Goal: Connect with others: Connect with others

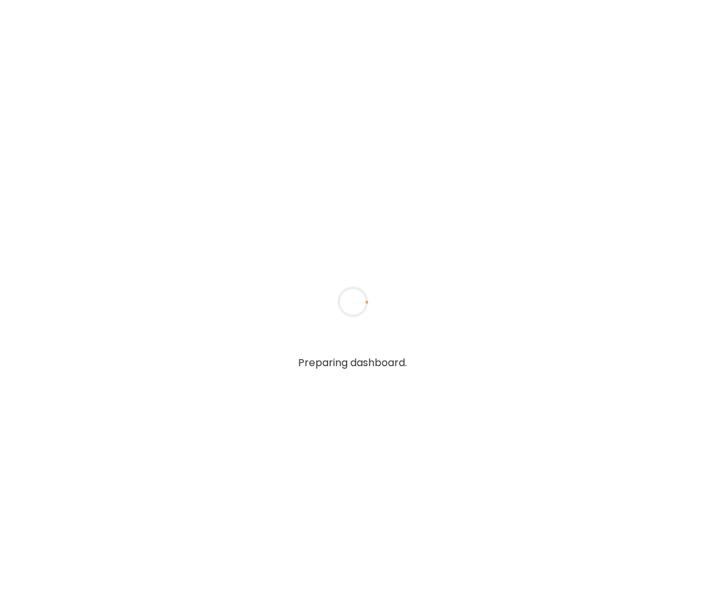
type textarea "**********"
type input "**********"
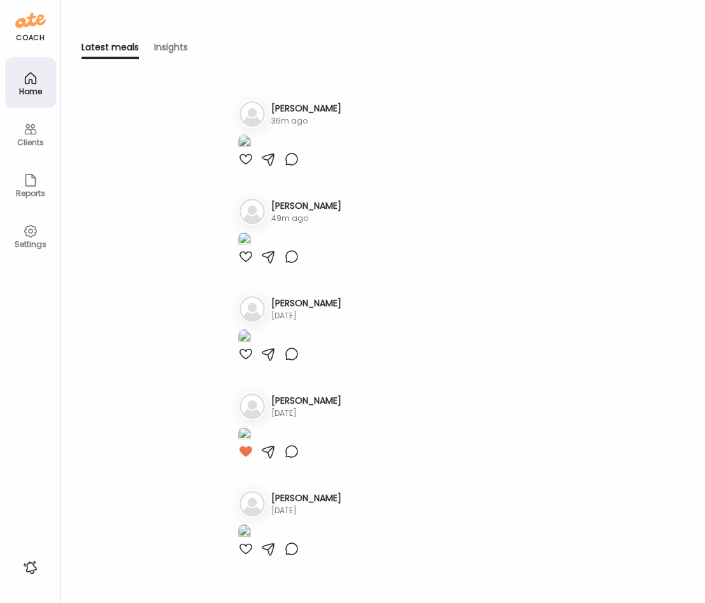
click at [23, 136] on icon at bounding box center [30, 129] width 15 height 15
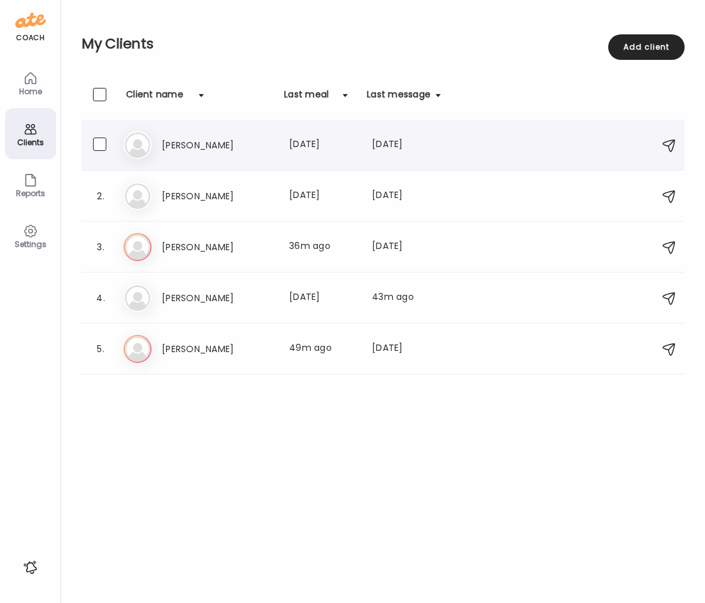
click at [180, 138] on h3 "[PERSON_NAME]" at bounding box center [218, 145] width 112 height 15
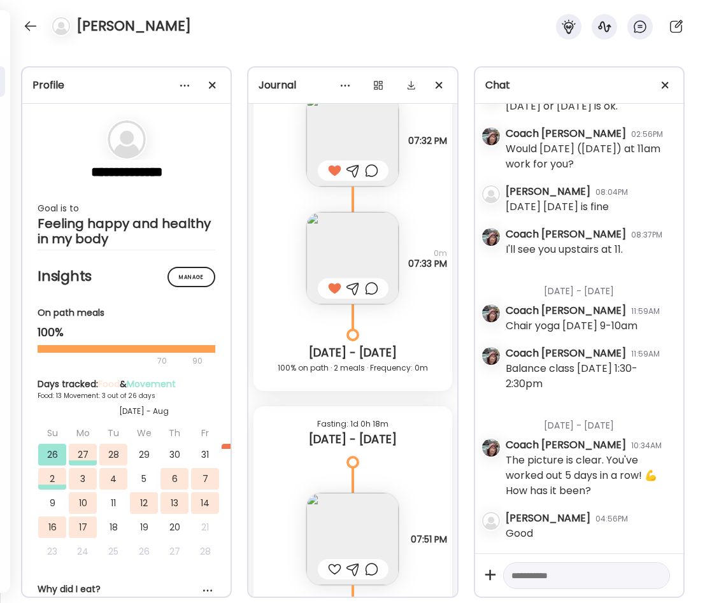
scroll to position [9991, 0]
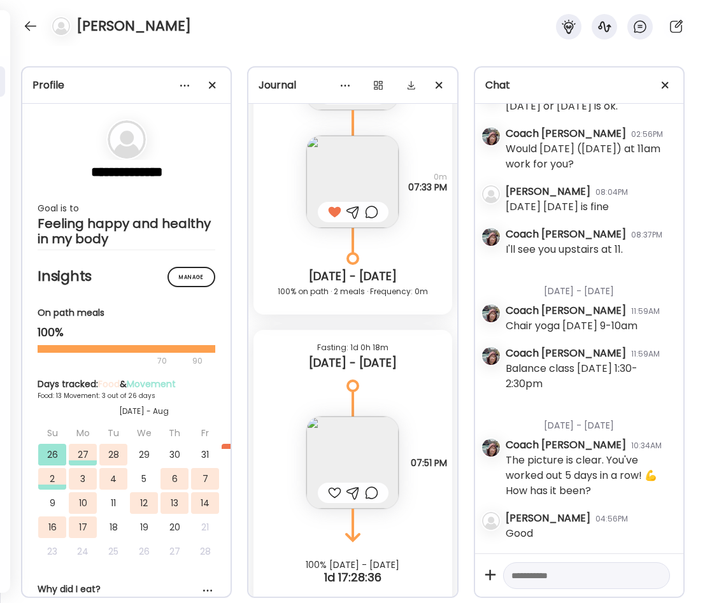
click at [345, 461] on img at bounding box center [352, 463] width 92 height 92
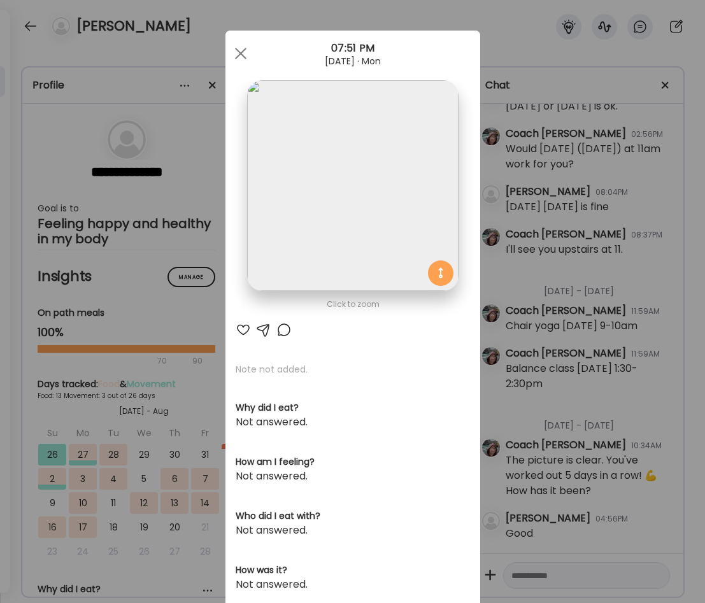
click at [386, 172] on img at bounding box center [352, 185] width 211 height 211
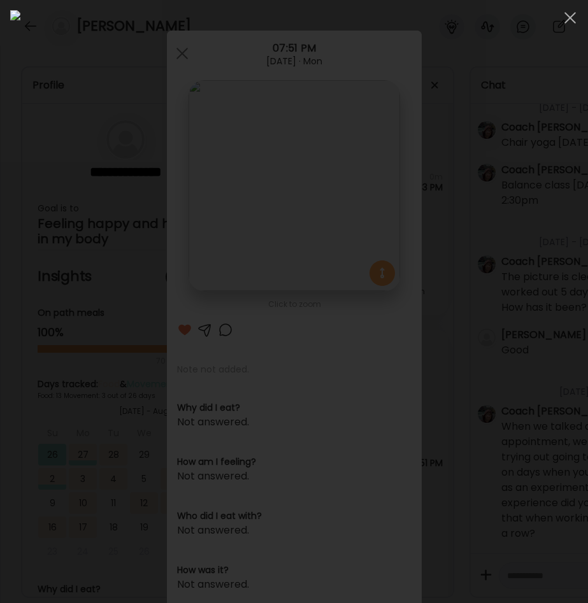
scroll to position [4881, 0]
click at [567, 17] on div at bounding box center [570, 17] width 25 height 25
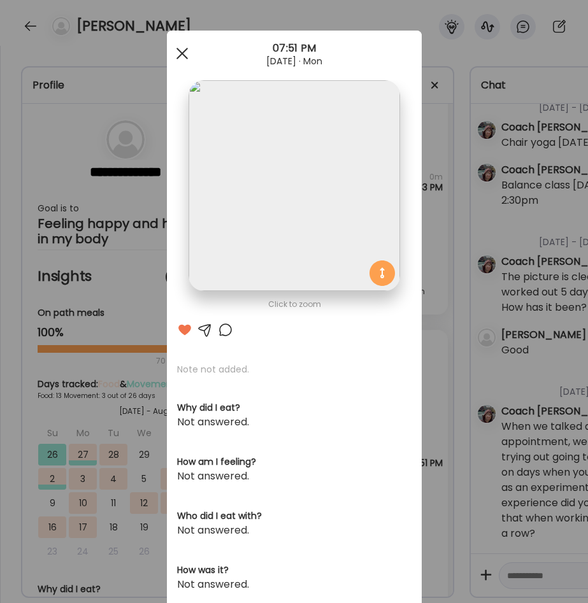
click at [176, 52] on span at bounding box center [181, 53] width 11 height 11
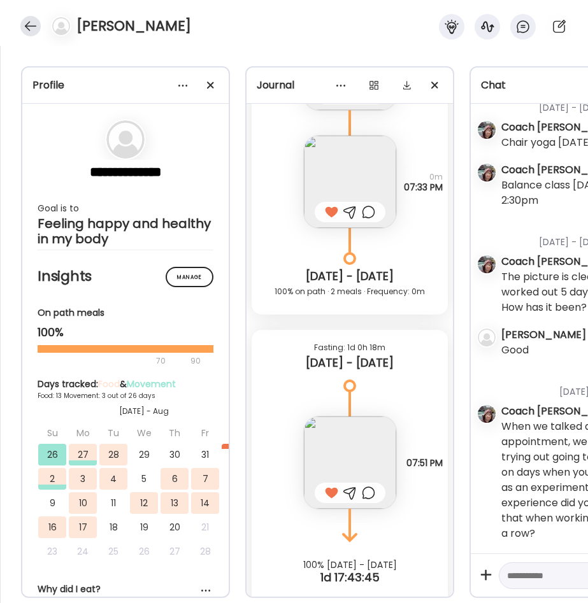
click at [28, 26] on div at bounding box center [30, 26] width 20 height 20
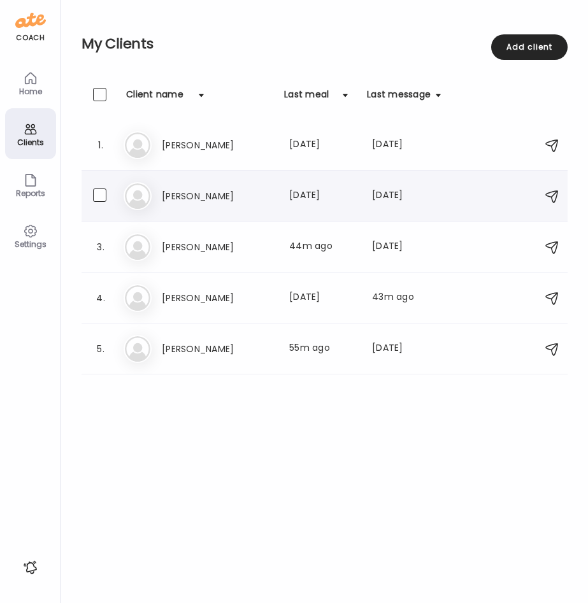
click at [217, 205] on div "Je [PERSON_NAME] Last meal: [DATE] Last message: [DATE] You: Hey [PERSON_NAME],…" at bounding box center [327, 196] width 406 height 28
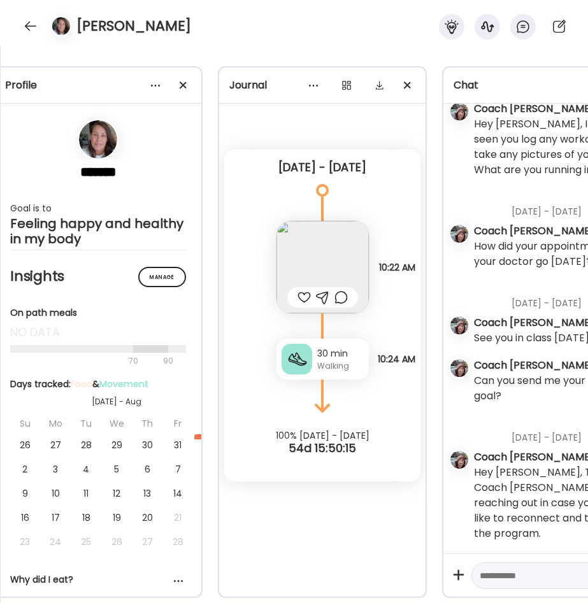
scroll to position [0, 111]
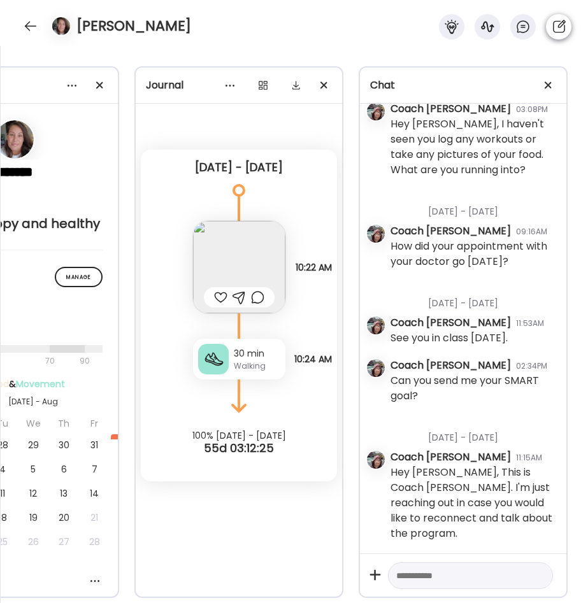
click at [553, 27] on icon at bounding box center [558, 26] width 15 height 15
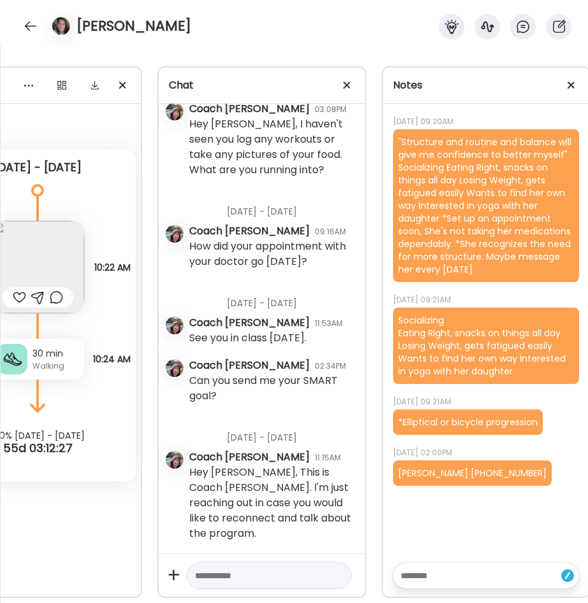
scroll to position [0, 335]
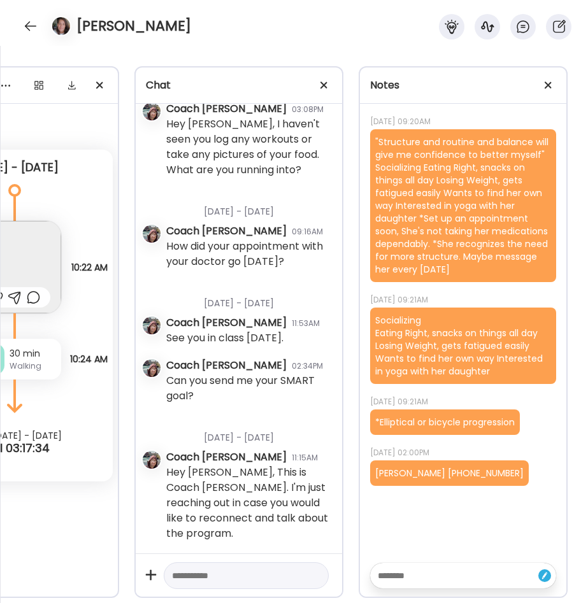
click at [271, 12] on div "[PERSON_NAME]" at bounding box center [294, 23] width 588 height 46
click at [547, 86] on span at bounding box center [548, 85] width 7 height 7
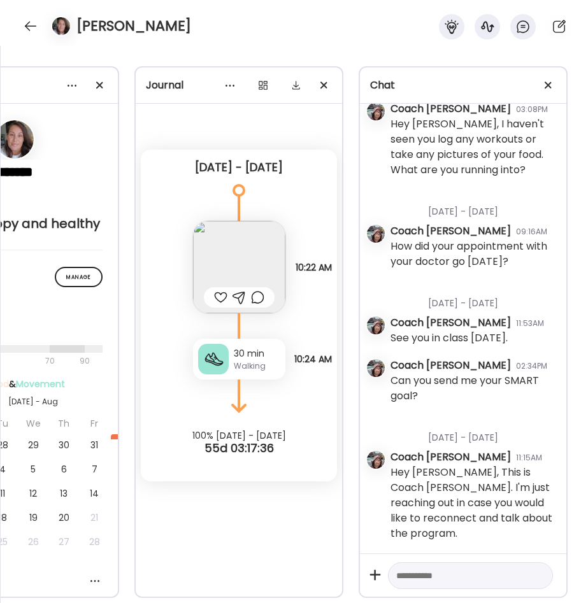
scroll to position [0, 111]
click at [30, 19] on div at bounding box center [30, 26] width 20 height 20
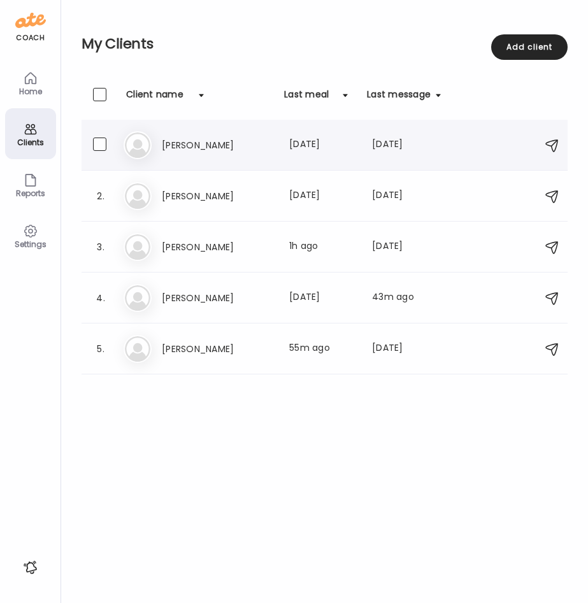
click at [209, 141] on h3 "[PERSON_NAME]" at bounding box center [218, 145] width 112 height 15
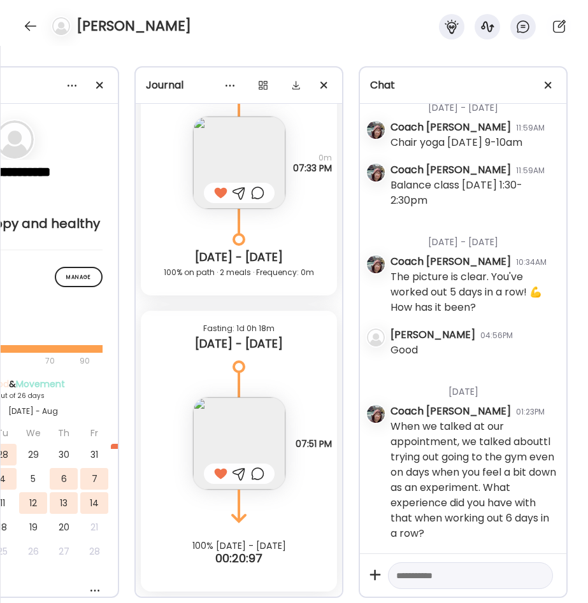
scroll to position [8879, 0]
